Goal: Find contact information: Find contact information

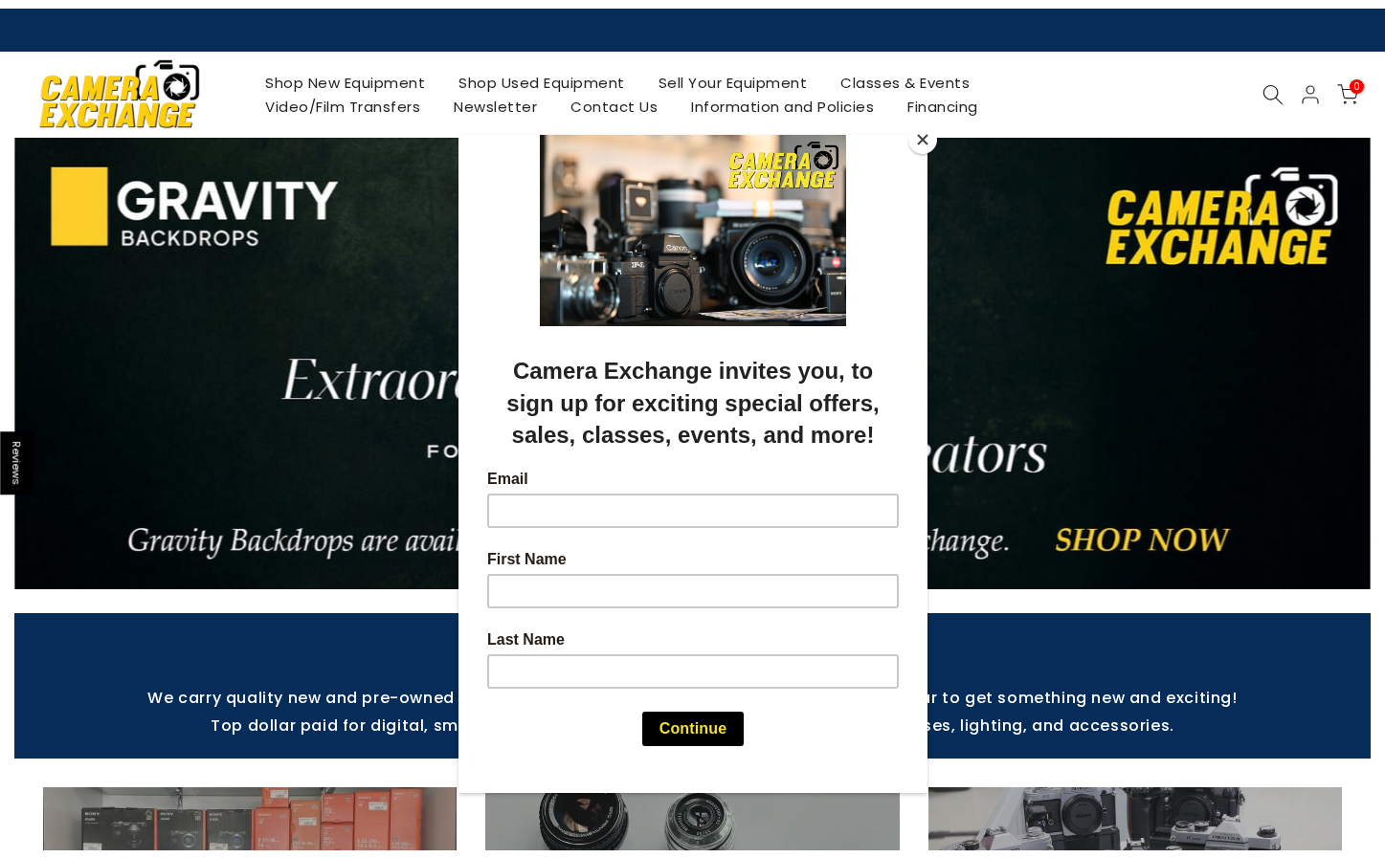
scroll to position [1, 0]
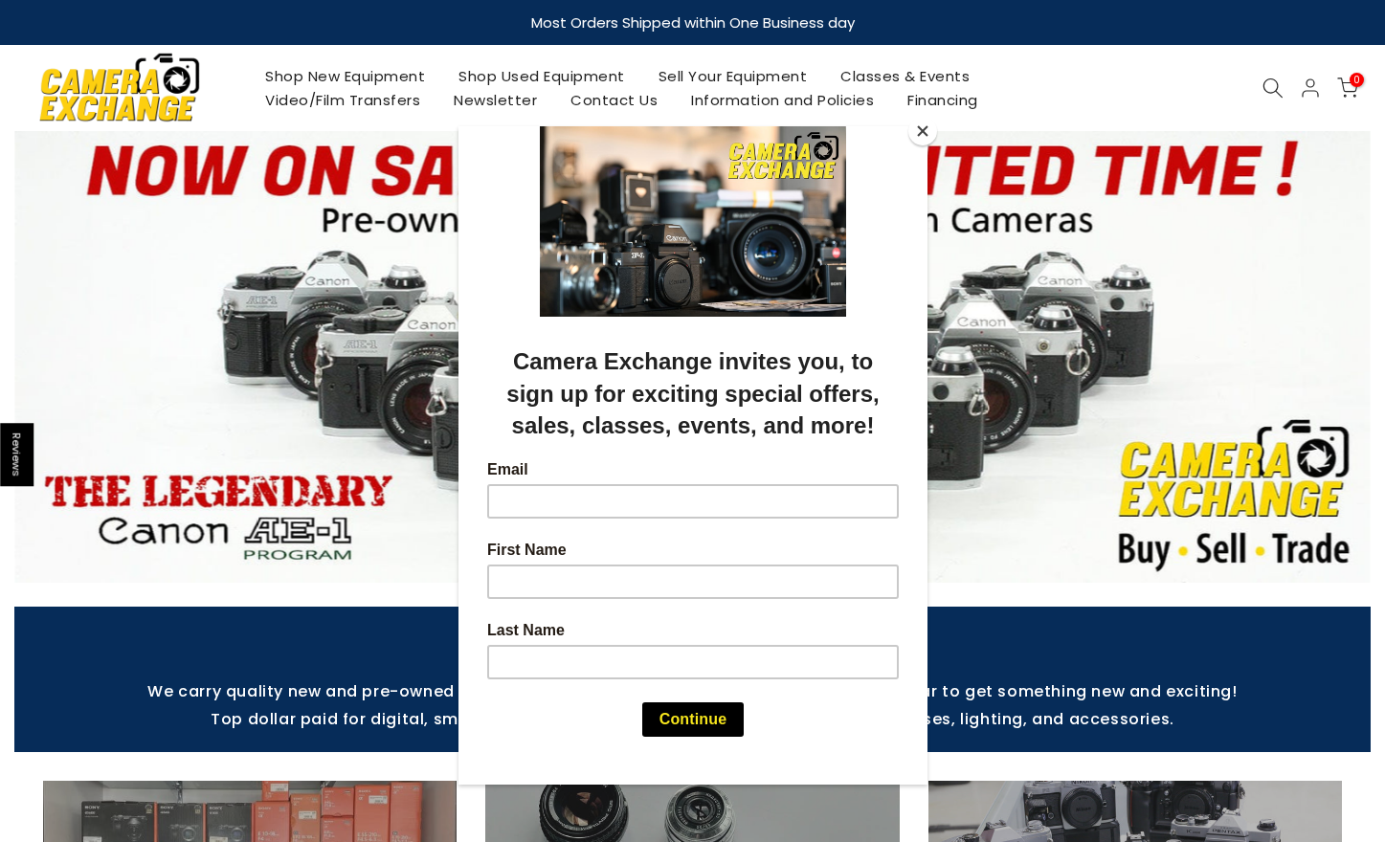
click at [913, 134] on button "Close" at bounding box center [922, 131] width 29 height 29
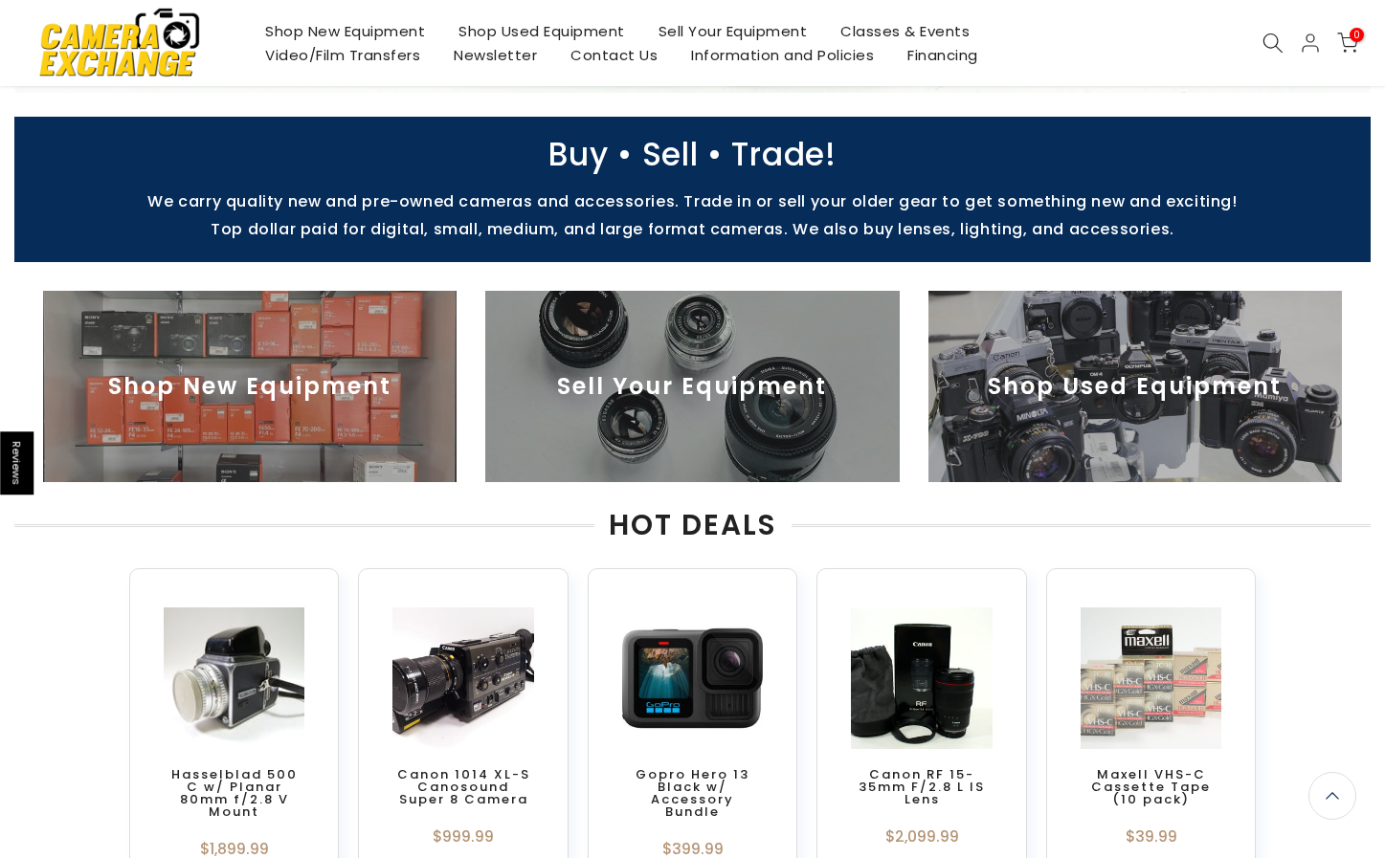
scroll to position [295, 0]
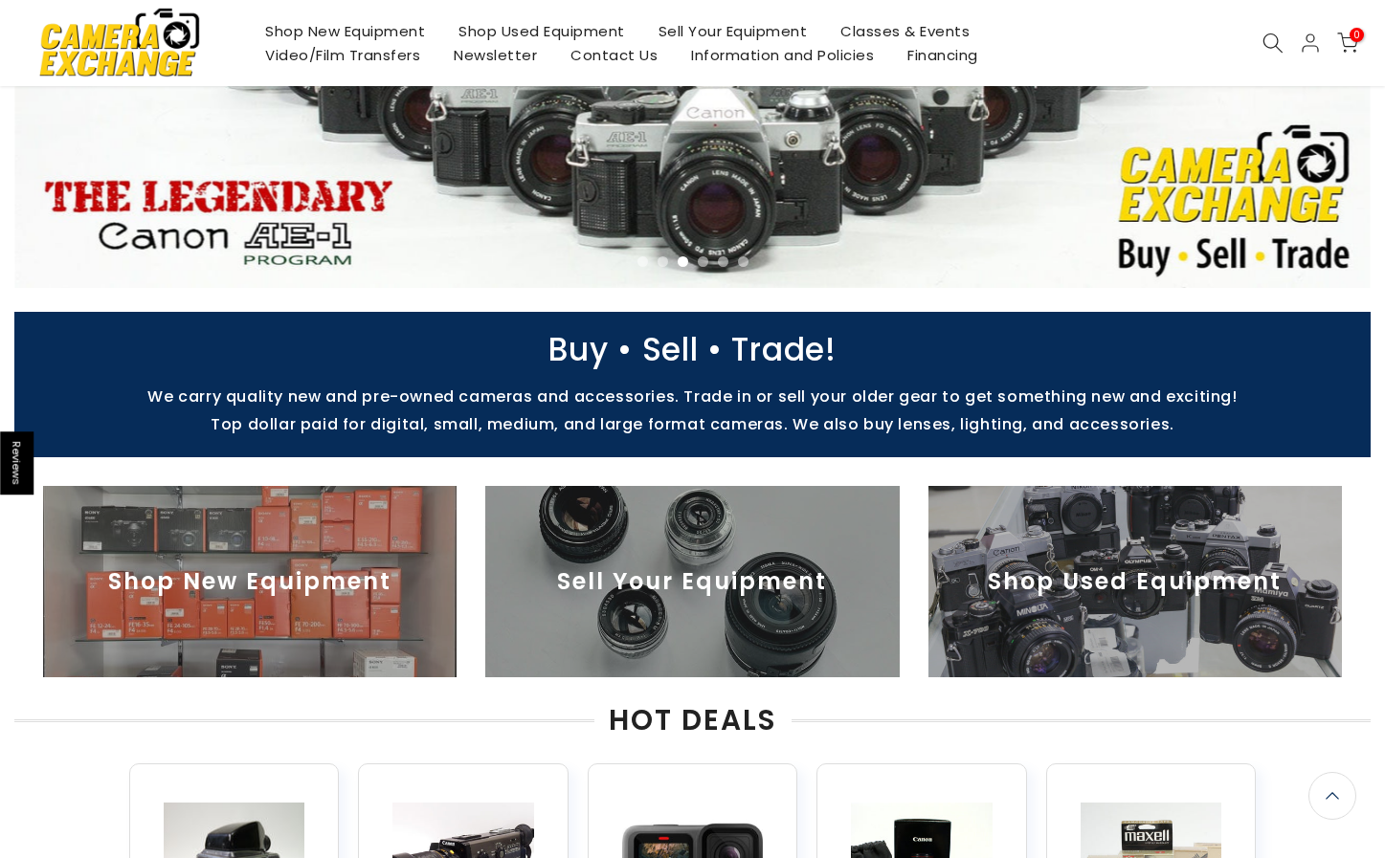
click at [688, 555] on img at bounding box center [691, 581] width 413 height 191
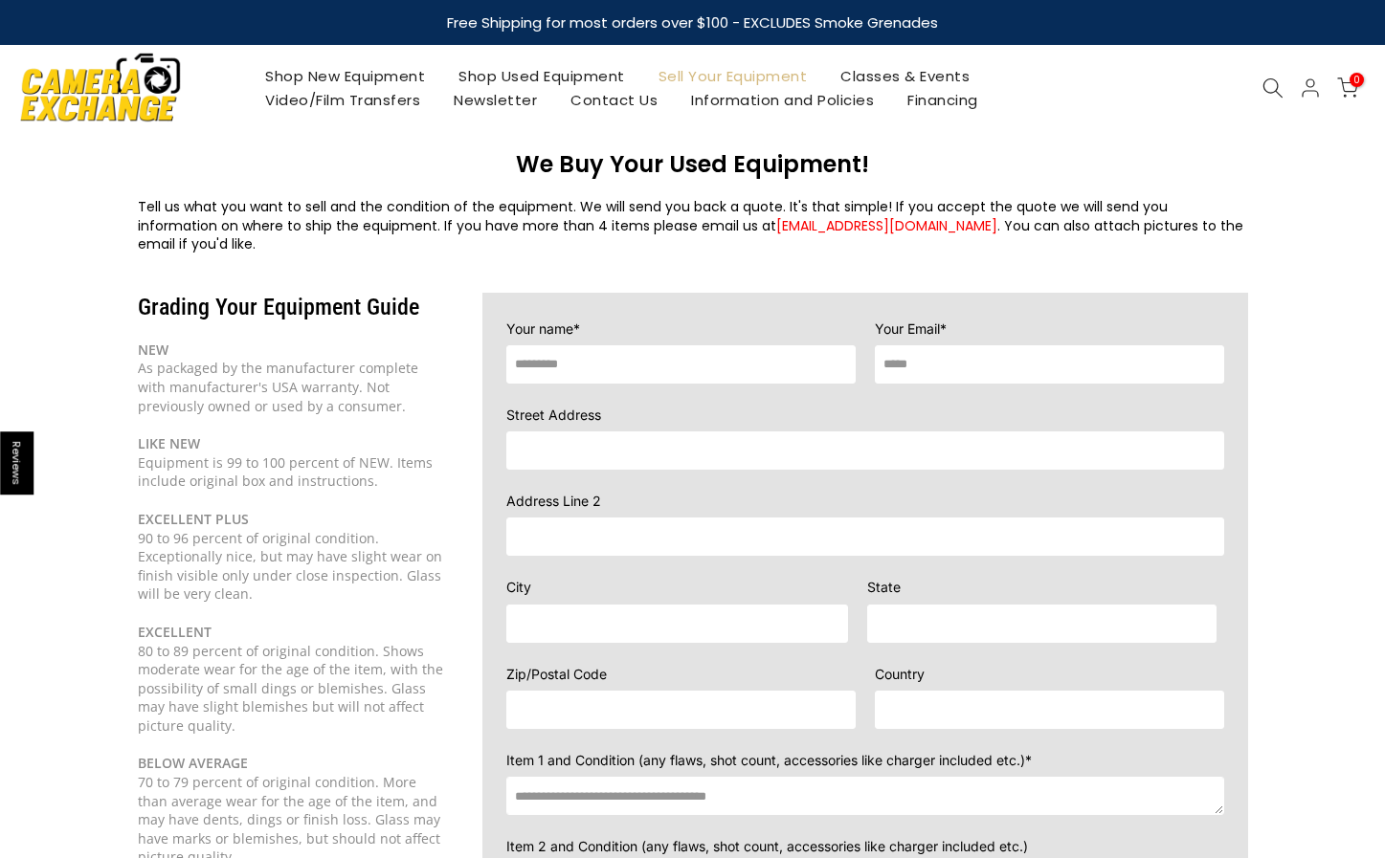
click at [619, 100] on link "Contact Us" at bounding box center [614, 100] width 121 height 24
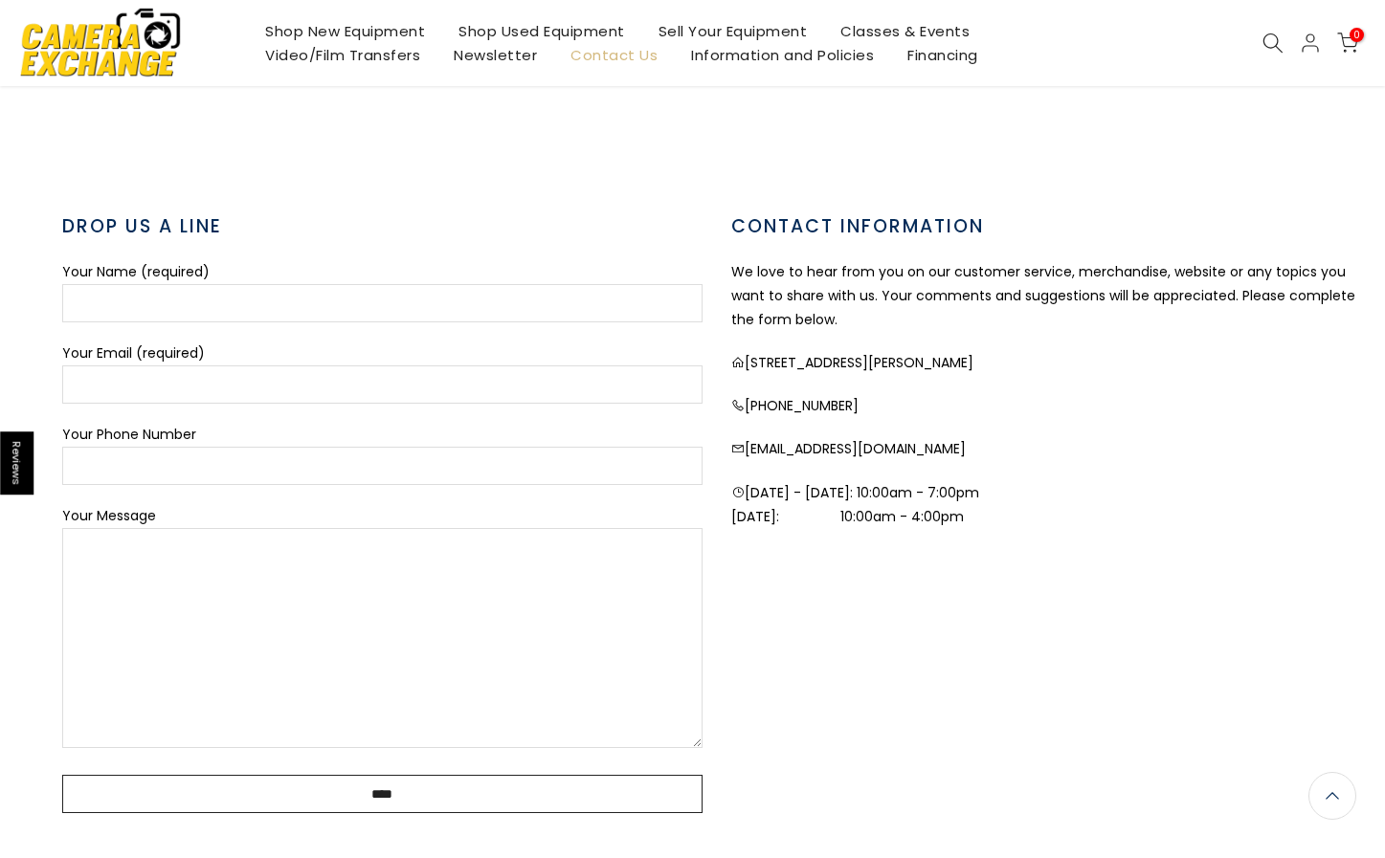
scroll to position [584, 0]
